Goal: Find contact information

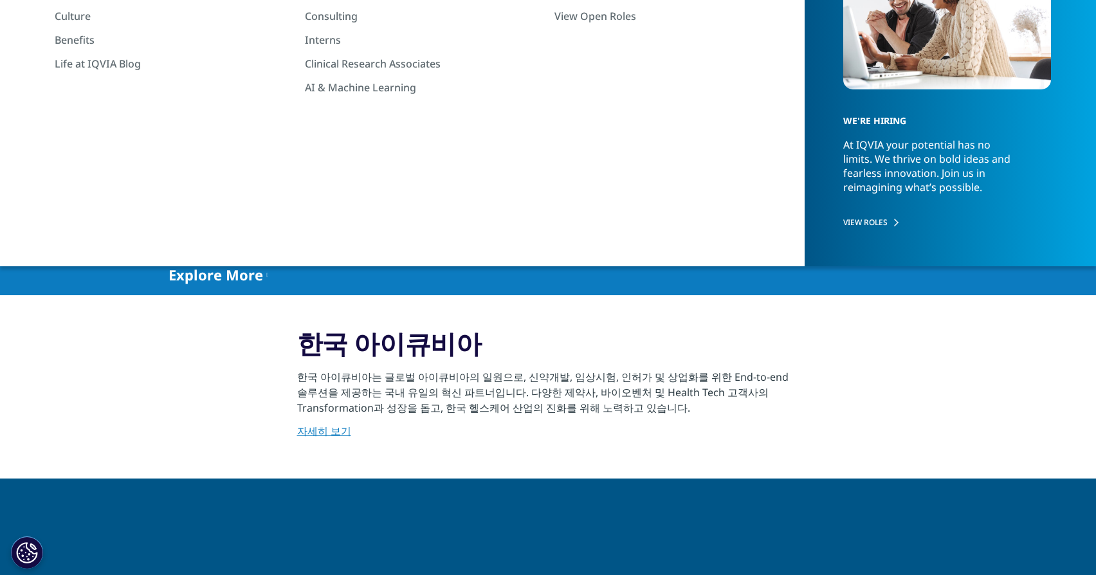
click at [325, 431] on link "자세히 보기" at bounding box center [324, 431] width 54 height 14
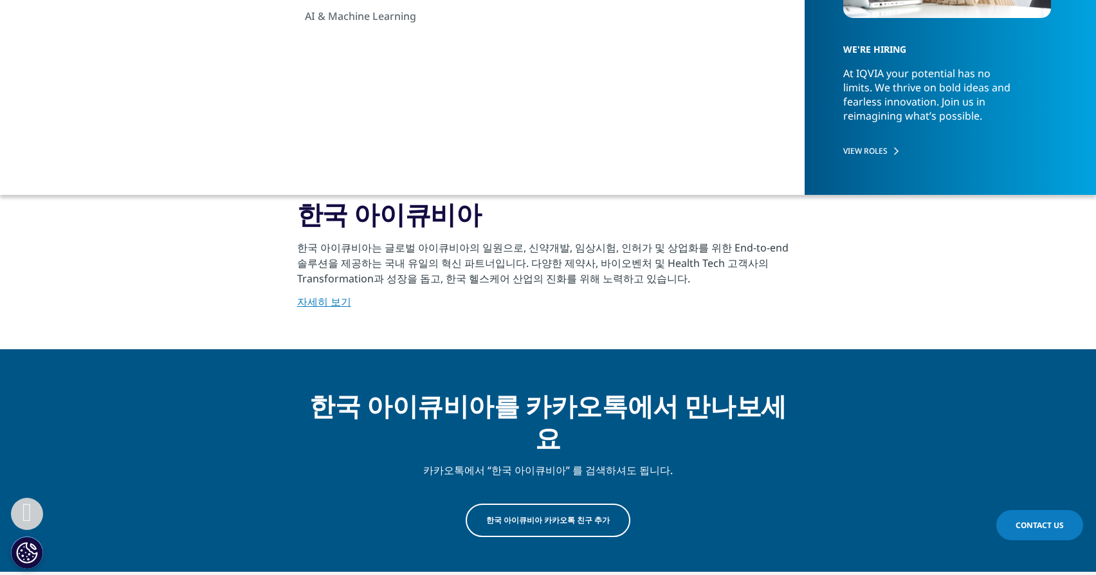
scroll to position [450, 0]
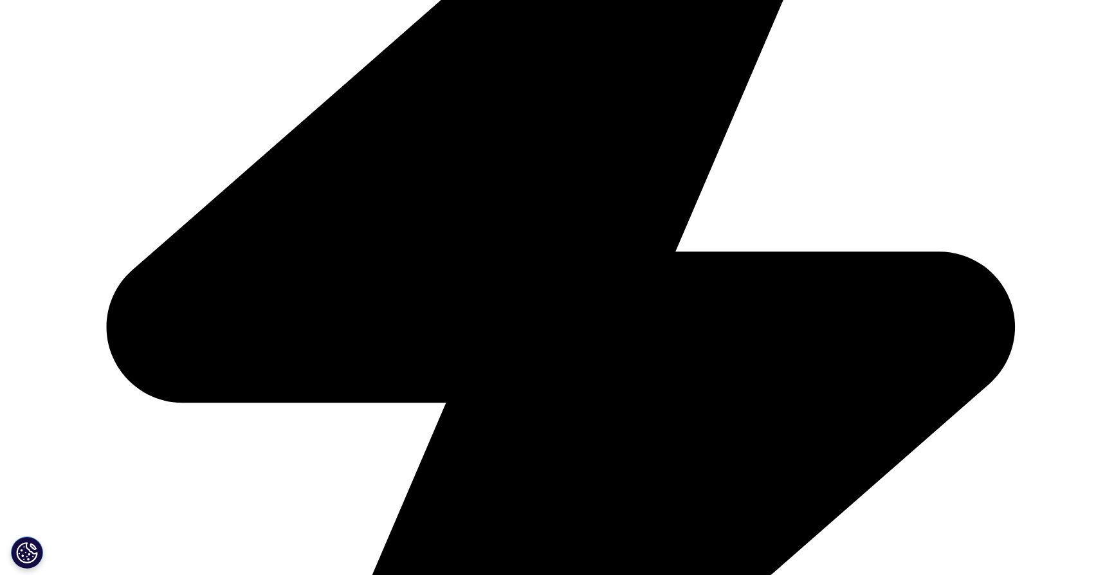
scroll to position [1109, 0]
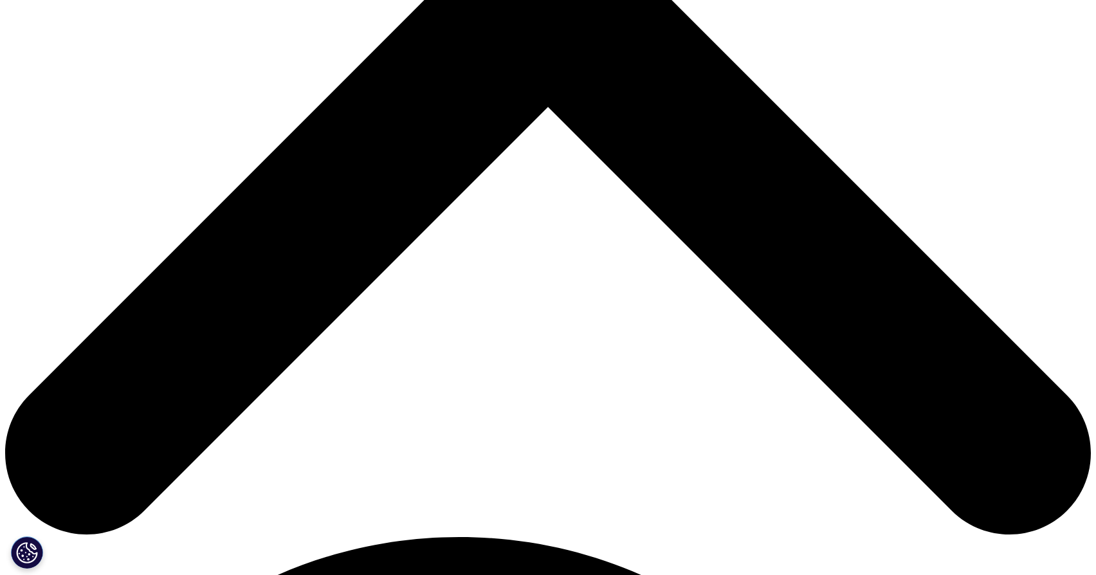
scroll to position [772, 0]
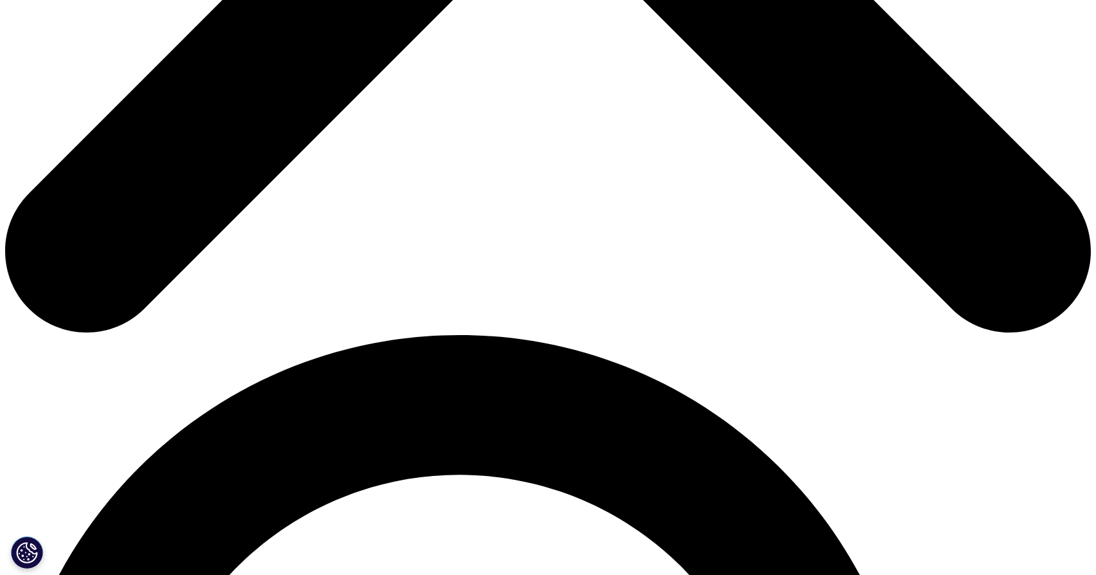
drag, startPoint x: 210, startPoint y: 322, endPoint x: 349, endPoint y: 365, distance: 146.2
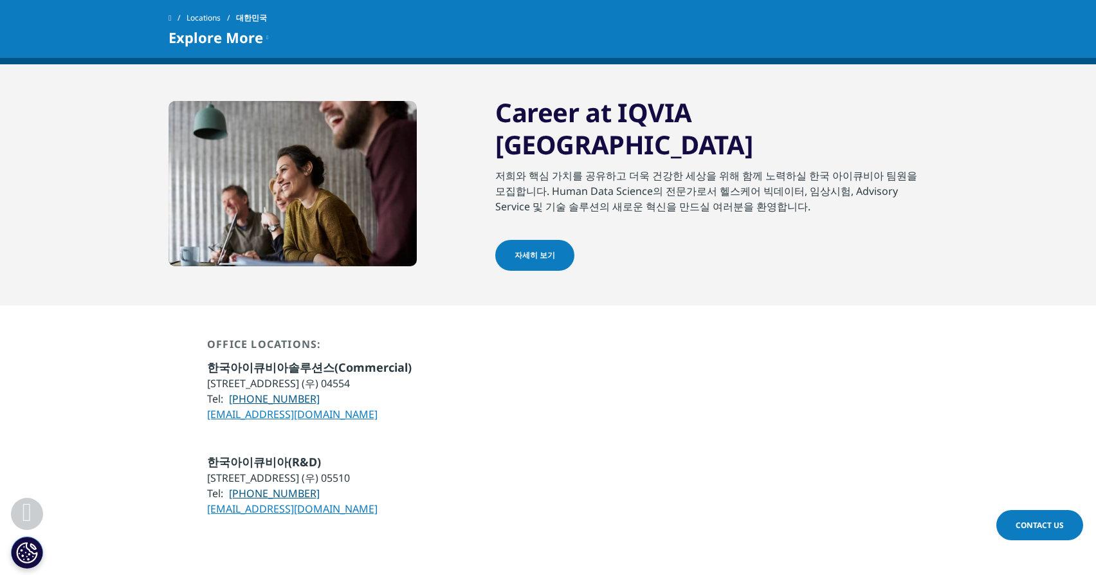
click at [349, 365] on ul "한국아이큐비아솔루션스(Commercial) [STREET_ADDRESS] (우) 04554 Tel: [PHONE_NUMBER] [EMAIL_A…" at bounding box center [309, 390] width 204 height 62
copy ul "한국아이큐비아솔루션스(Commercial) [STREET_ADDRESS] (우) 04554 Tel: [PHONE_NUMBER] [EMAIL_A…"
